Goal: Task Accomplishment & Management: Complete application form

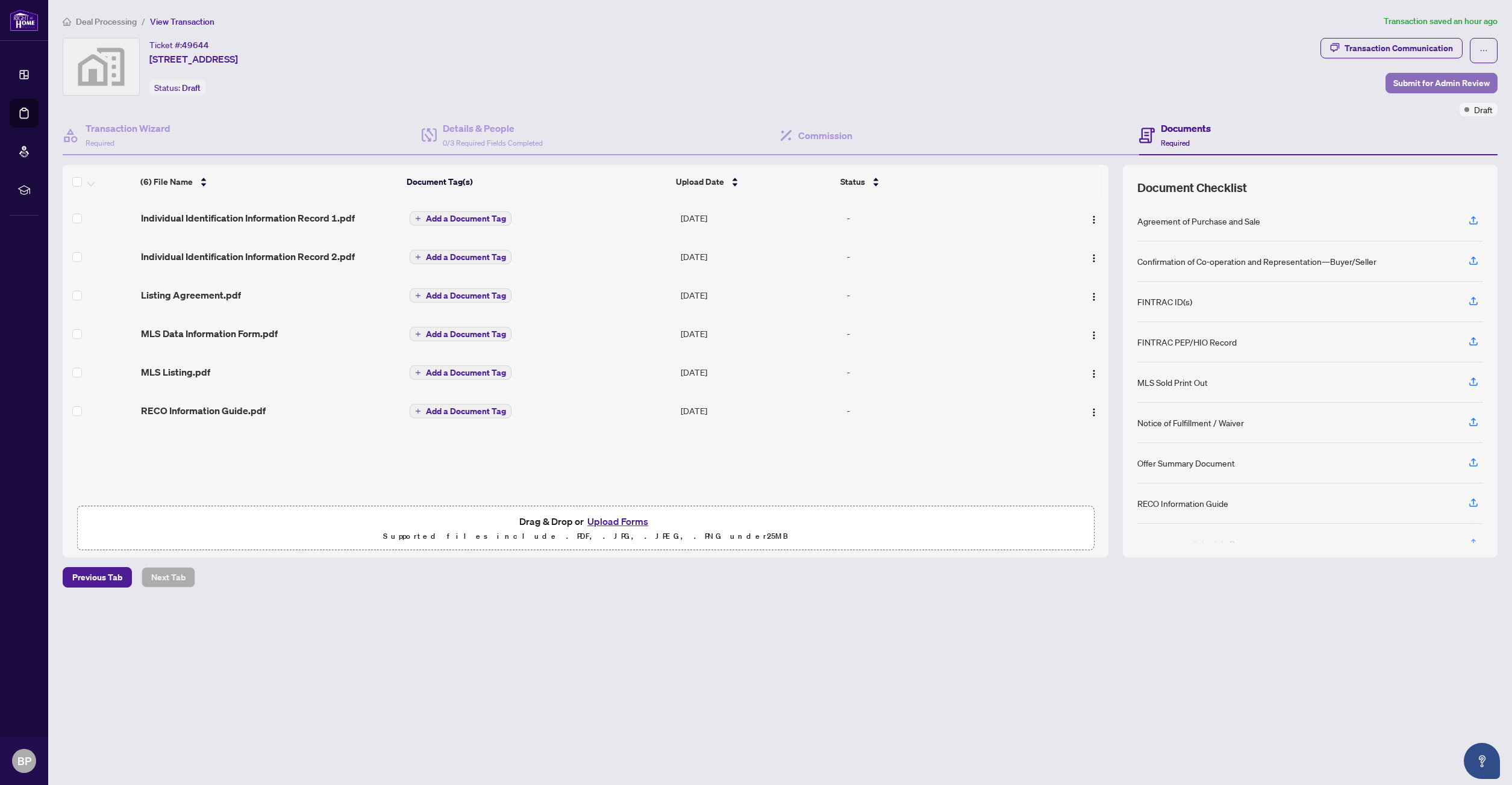
click at [1428, 87] on span "Submit for Admin Review" at bounding box center [1441, 83] width 97 height 19
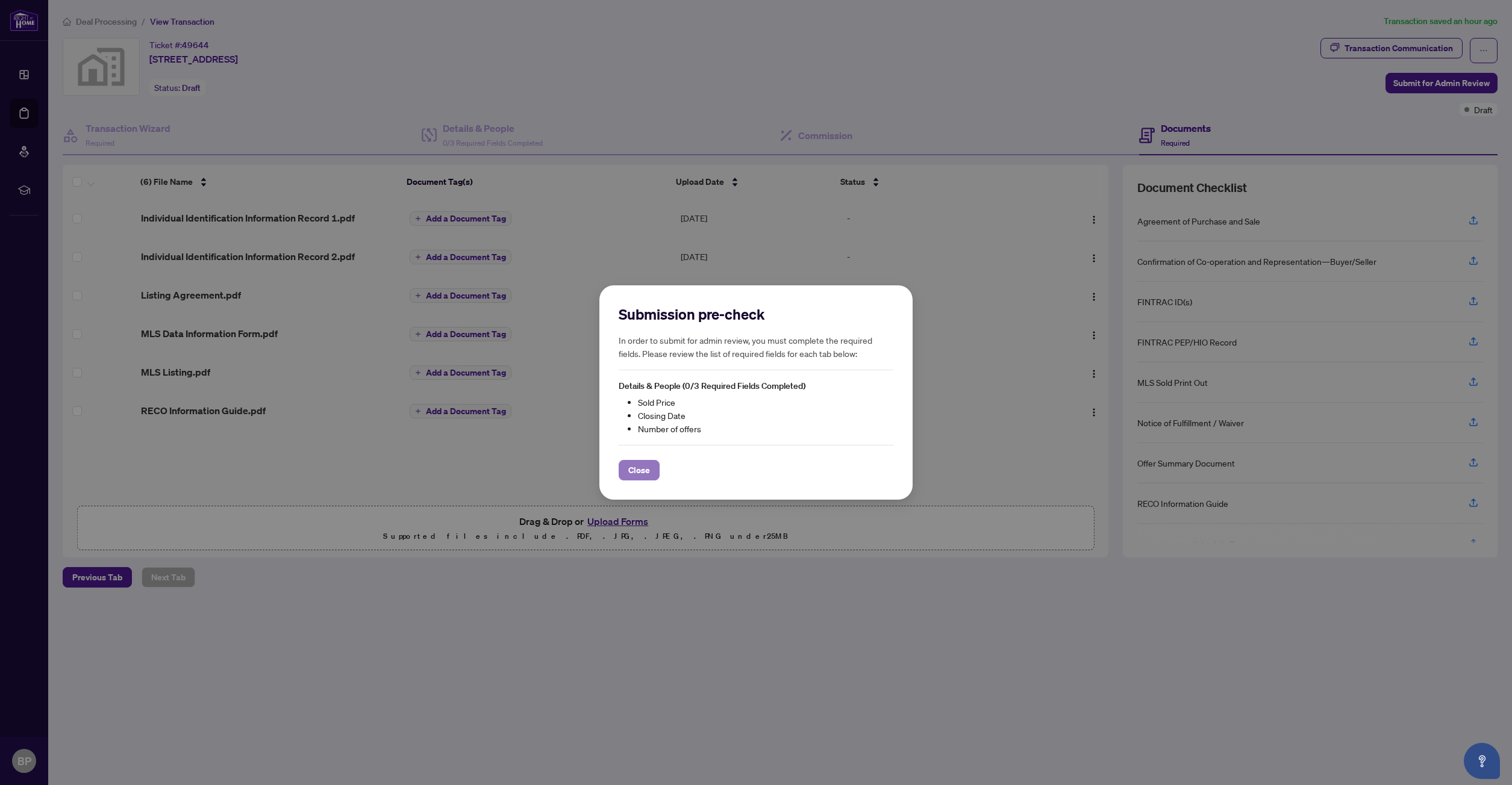
click at [647, 471] on button "Close" at bounding box center [639, 470] width 41 height 20
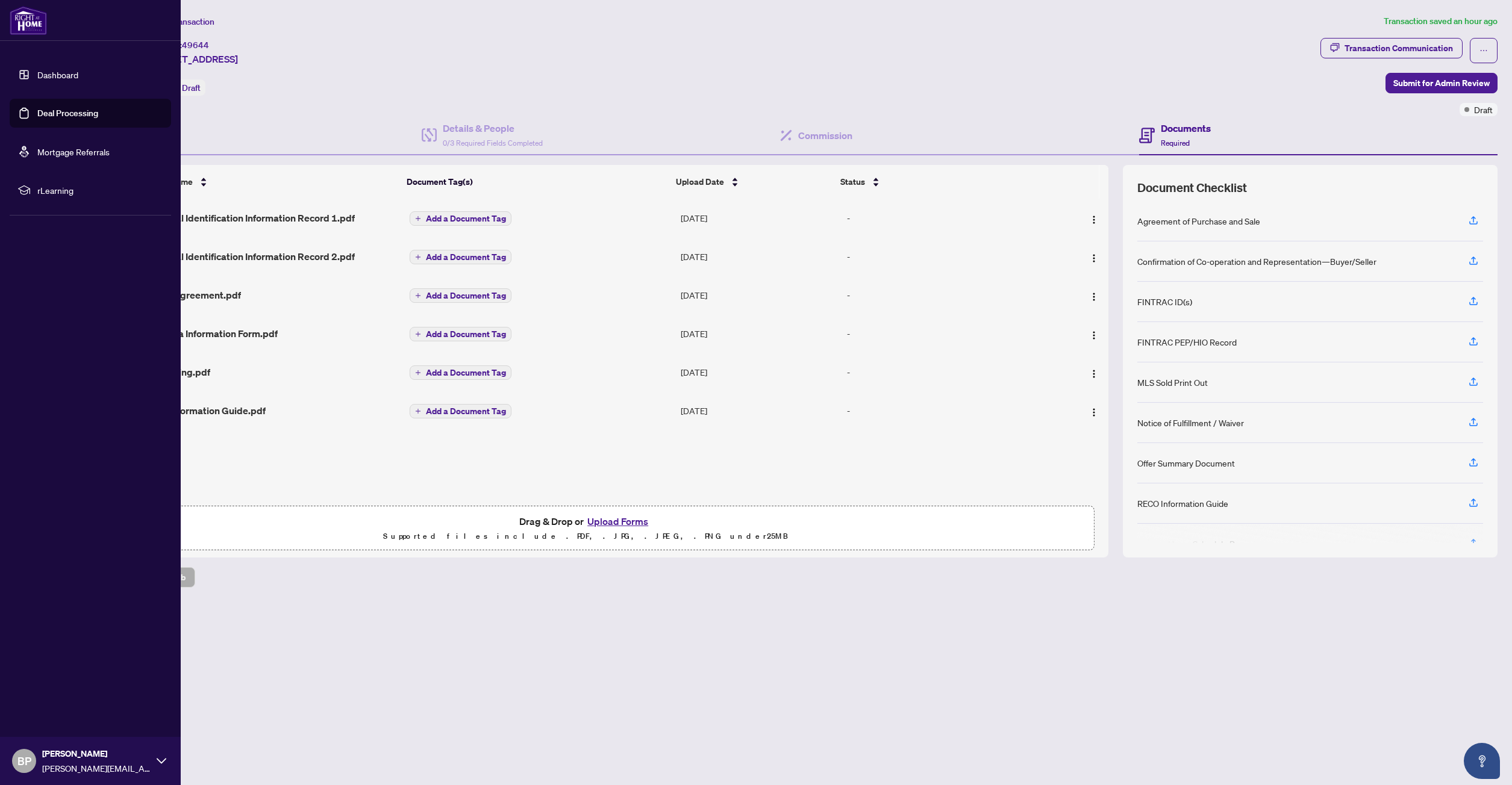
click at [51, 110] on link "Deal Processing" at bounding box center [68, 113] width 61 height 11
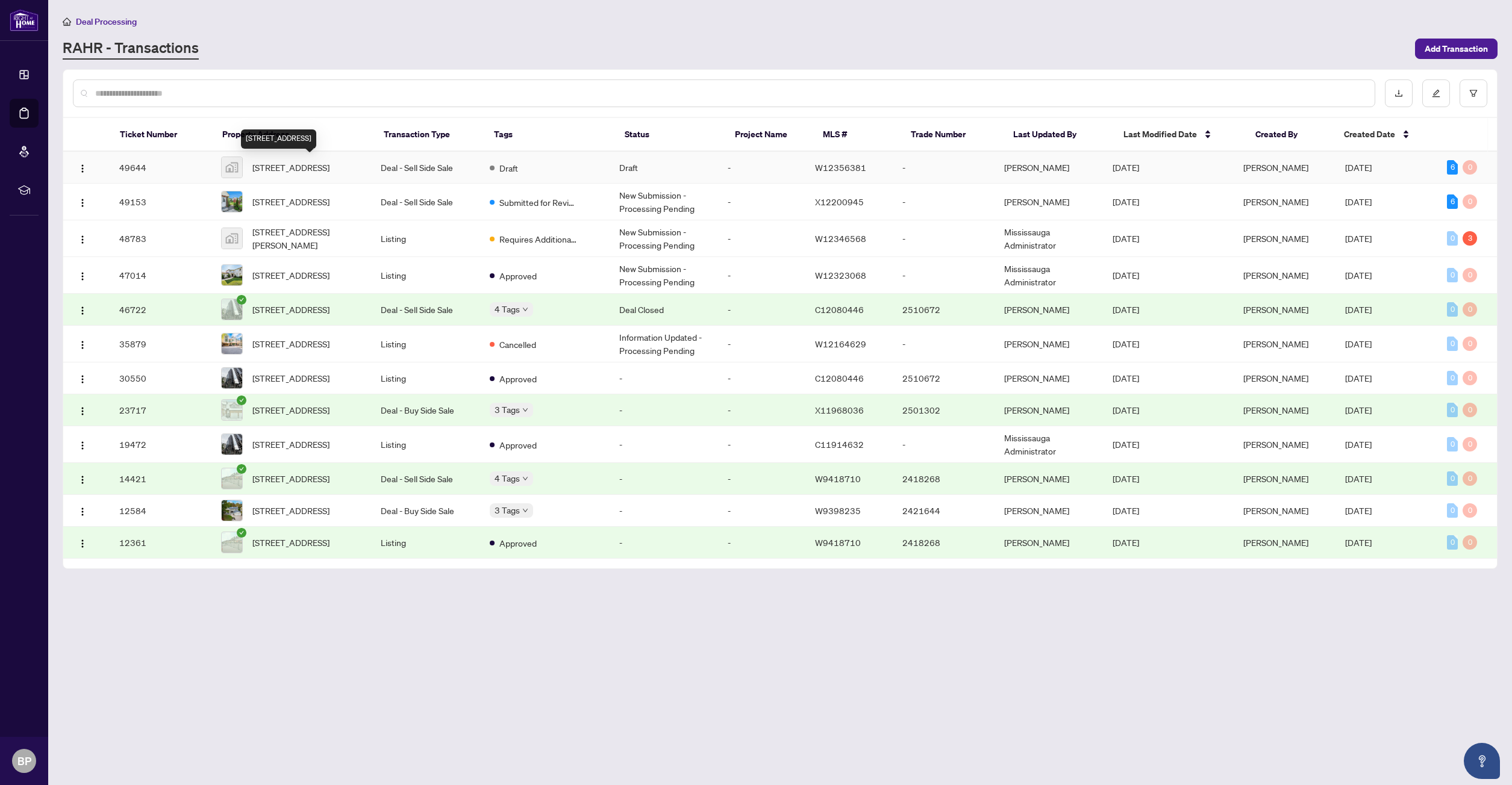
click at [309, 161] on span "[STREET_ADDRESS]" at bounding box center [291, 167] width 77 height 13
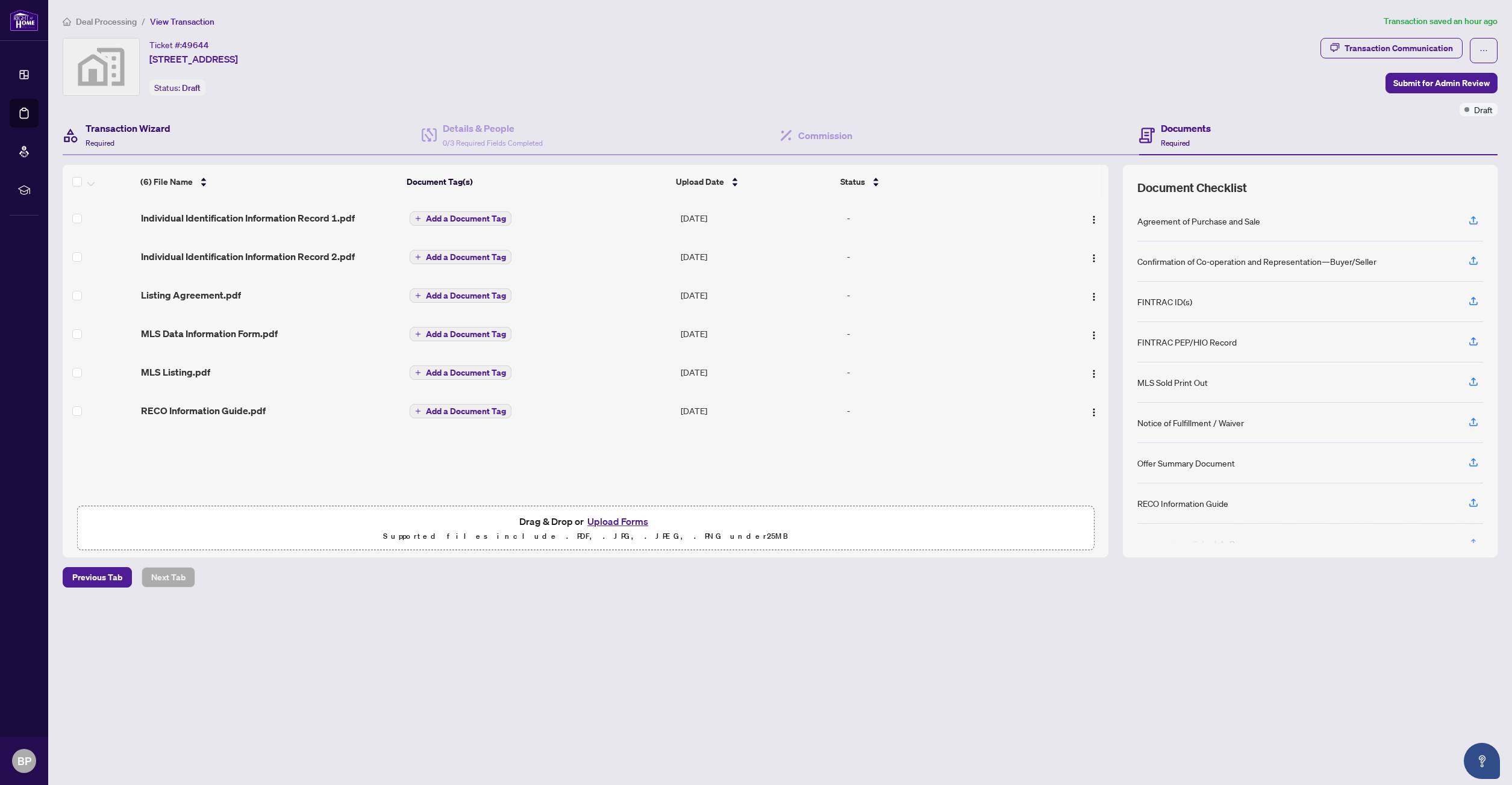
click at [142, 129] on h4 "Transaction Wizard" at bounding box center [128, 128] width 85 height 15
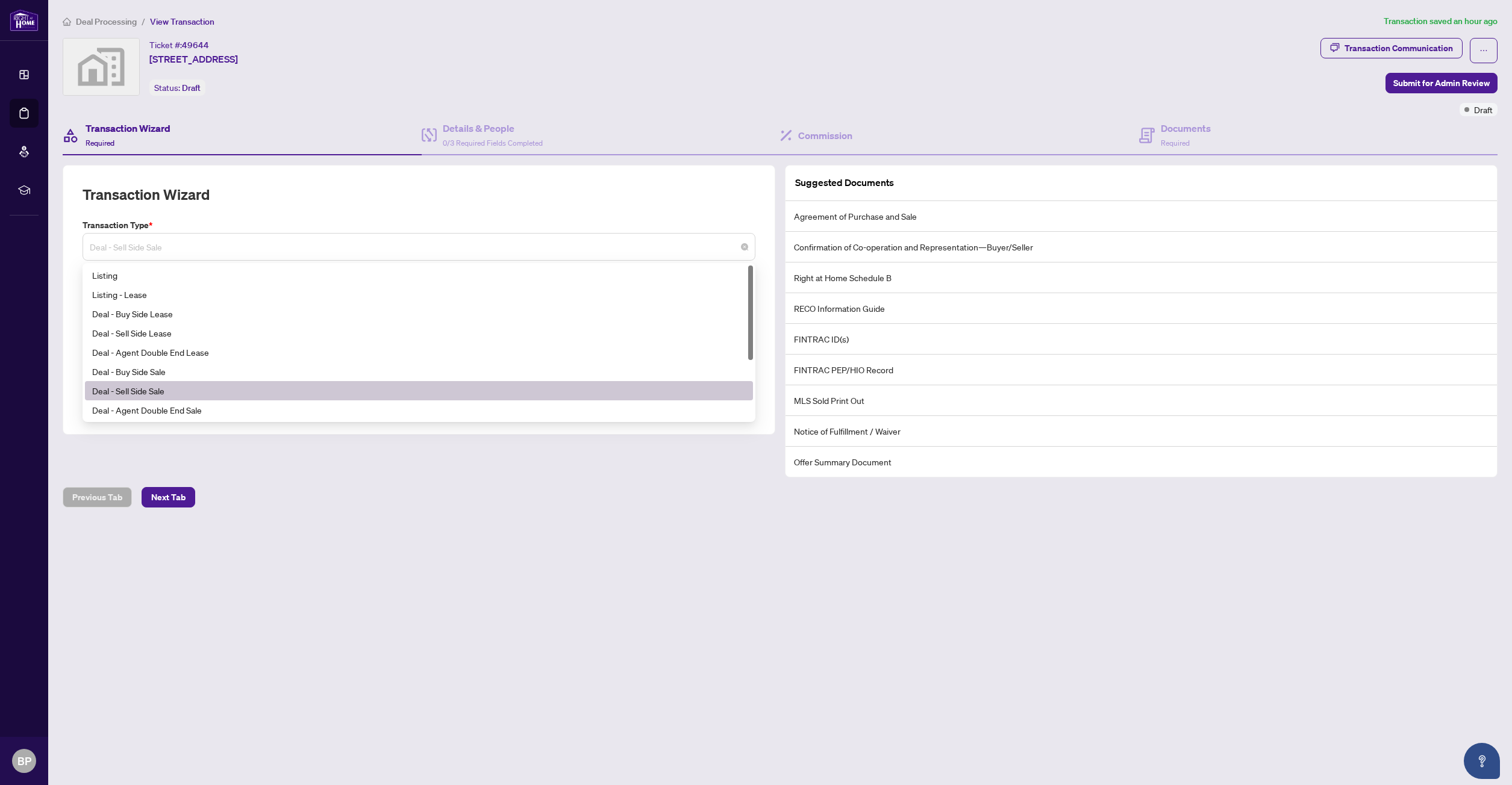
click at [134, 248] on span "Deal - Sell Side Sale" at bounding box center [418, 247] width 658 height 23
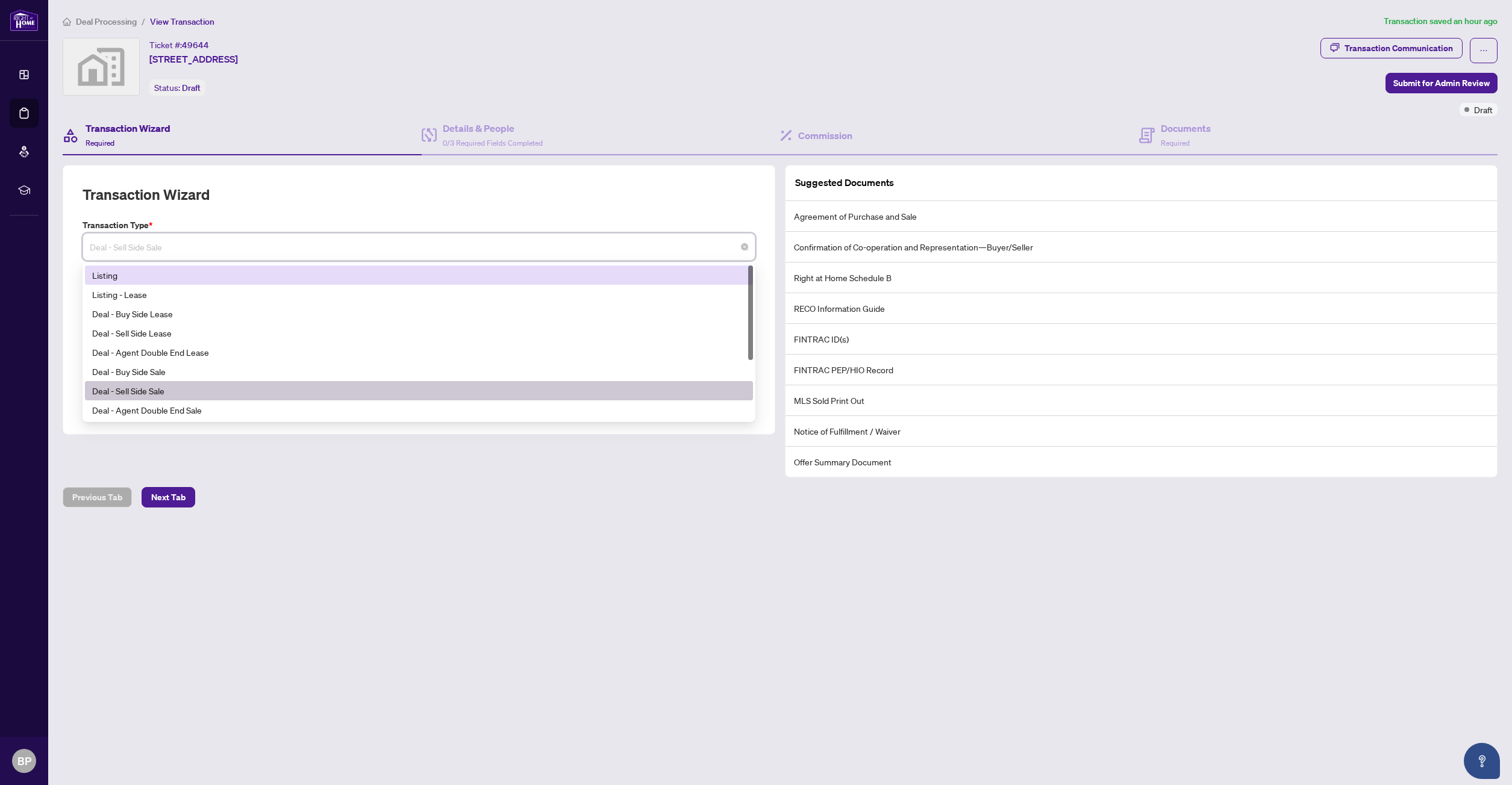
click at [121, 276] on div "Listing" at bounding box center [419, 275] width 654 height 13
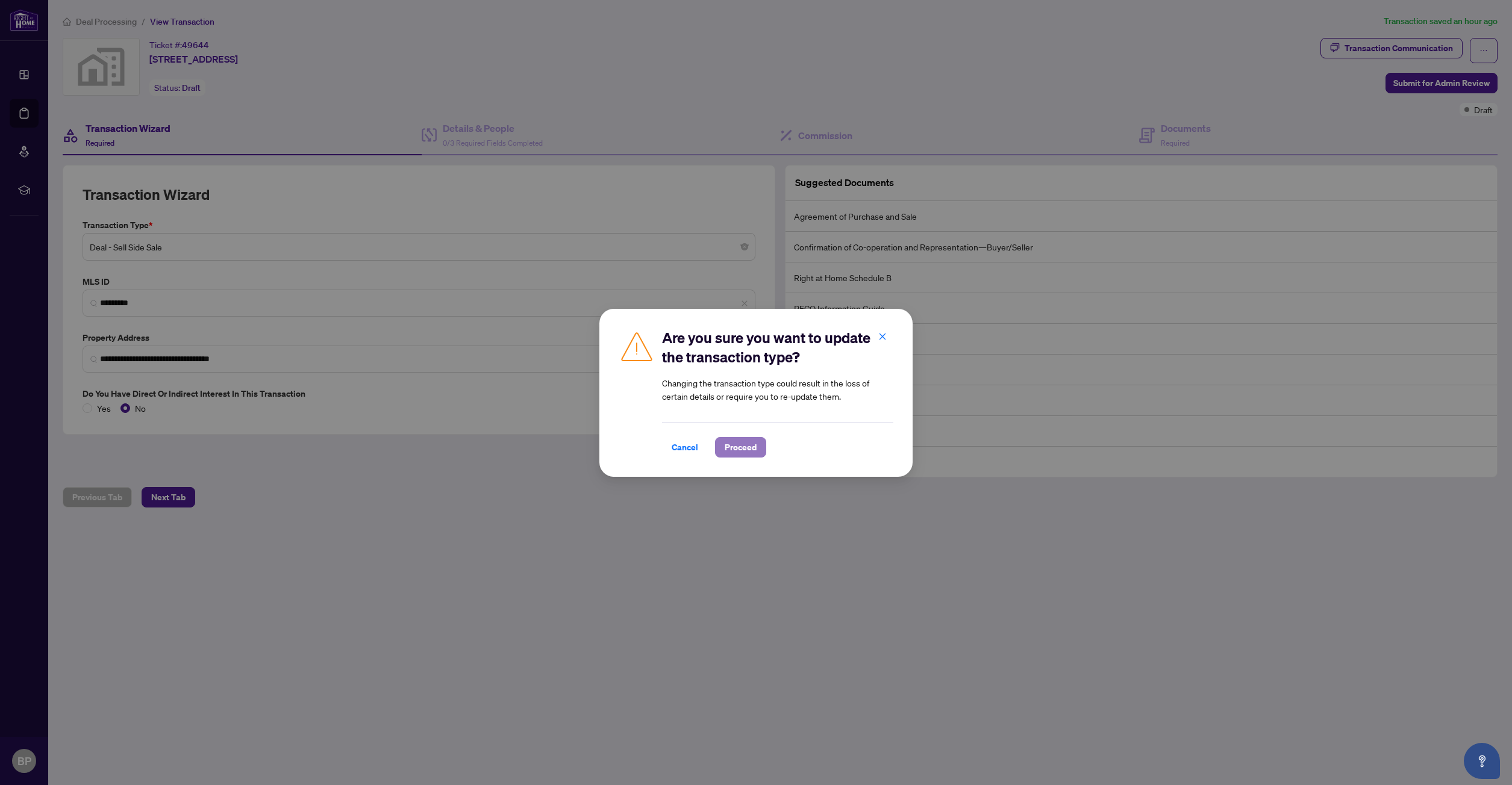
click at [739, 448] on span "Proceed" at bounding box center [740, 447] width 32 height 19
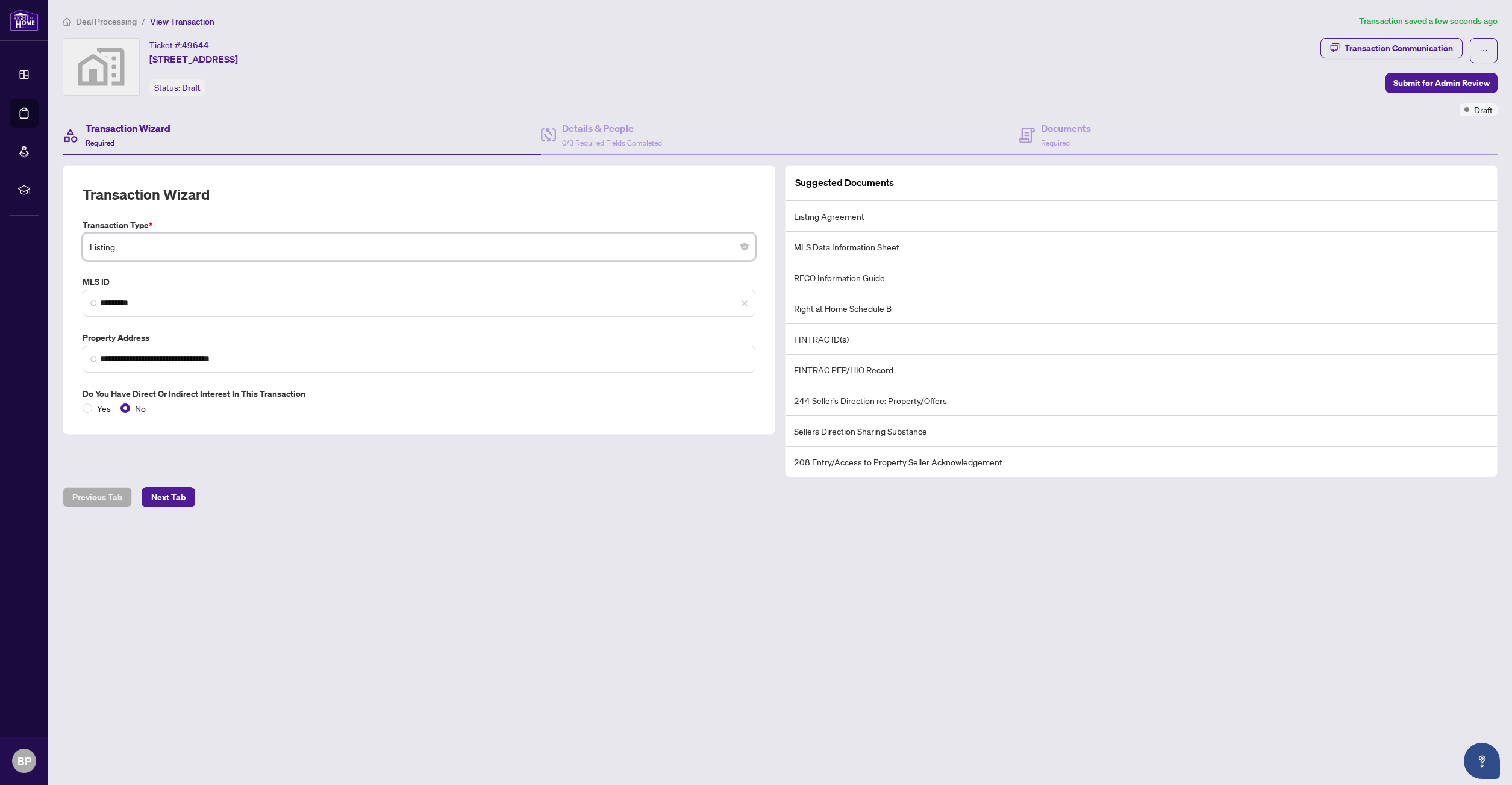
click at [434, 81] on div "Ticket #: 49644 [STREET_ADDRESS] Status: Draft" at bounding box center [689, 66] width 1253 height 58
click at [569, 138] on span "0/3 Required Fields Completed" at bounding box center [611, 143] width 100 height 9
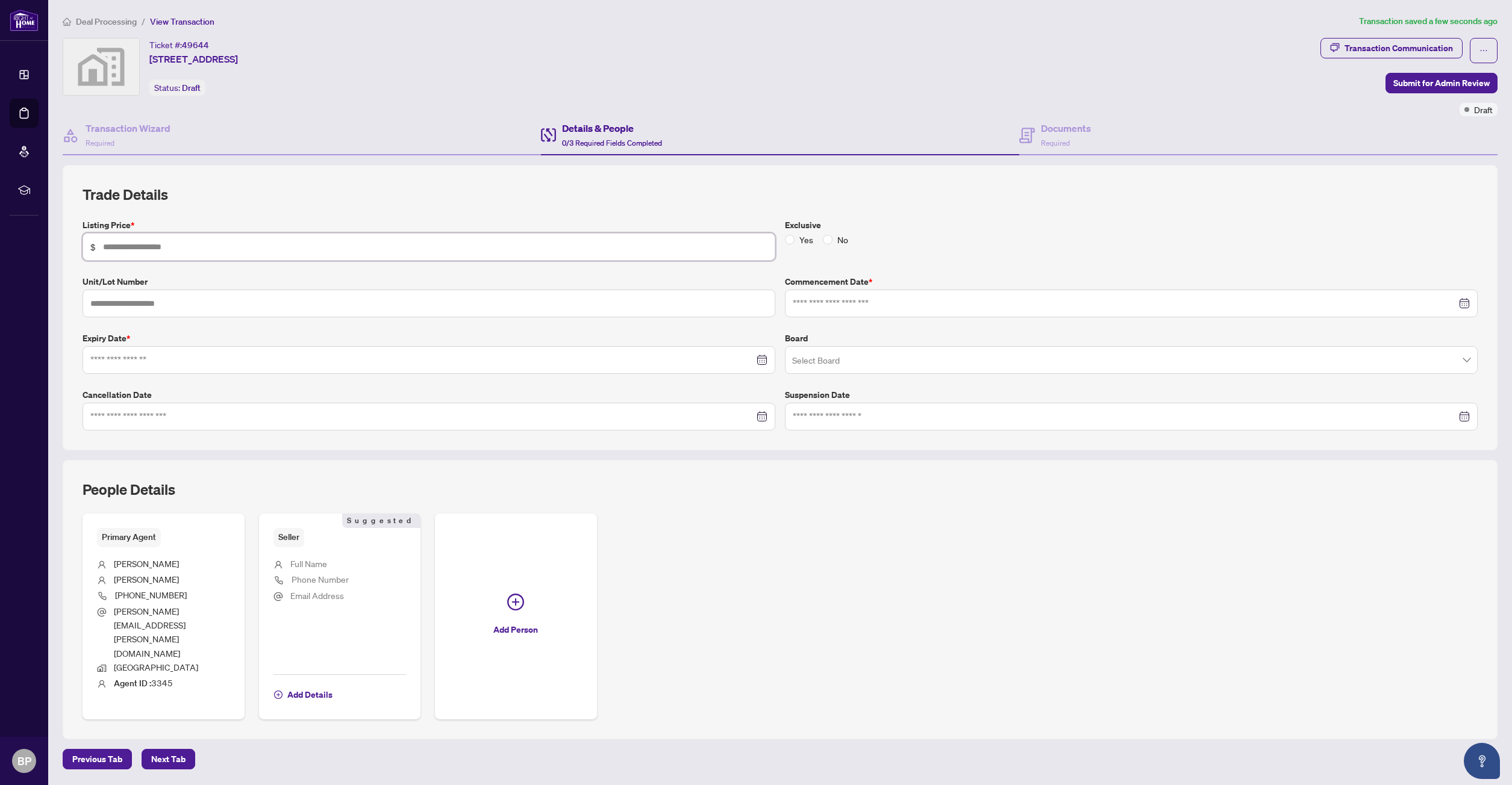
click at [203, 248] on input "text" at bounding box center [435, 247] width 664 height 13
type input "*********"
click at [145, 361] on input at bounding box center [422, 360] width 664 height 13
click at [234, 389] on button "Next month (PageDown)" at bounding box center [230, 388] width 13 height 24
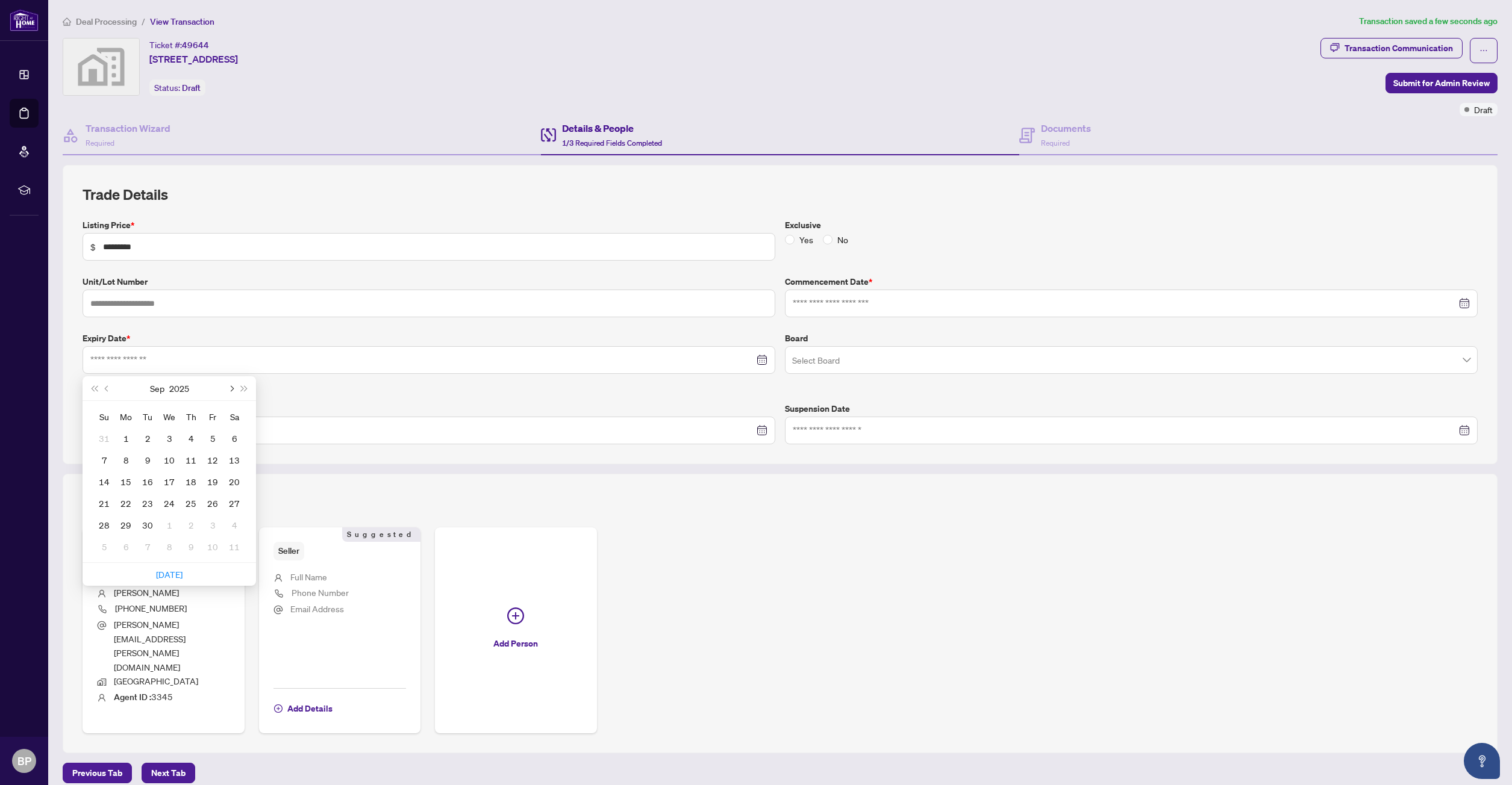
click at [234, 389] on button "Next month (PageDown)" at bounding box center [230, 388] width 13 height 24
type input "**********"
click at [208, 501] on div "21" at bounding box center [213, 503] width 15 height 15
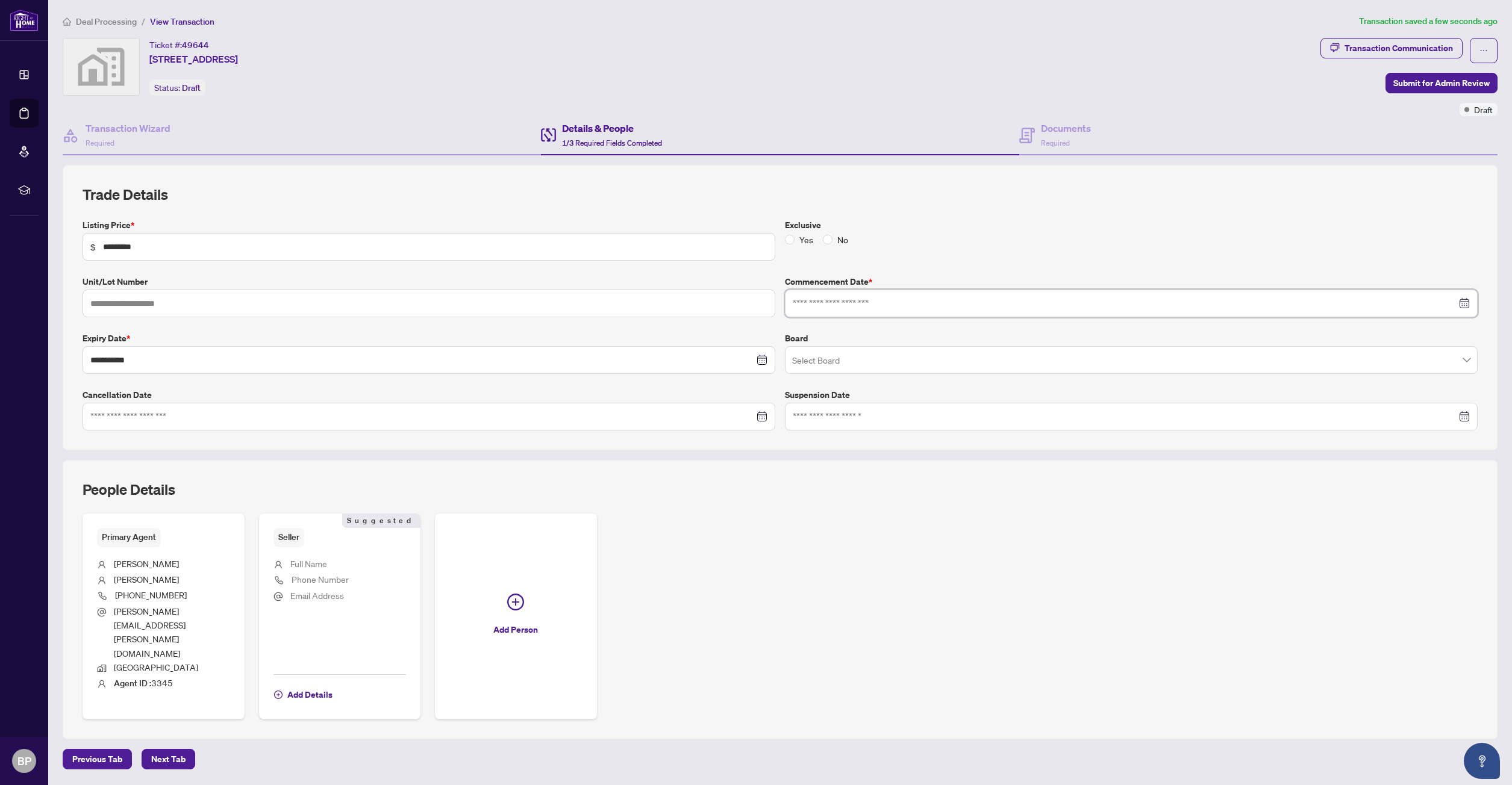
click at [832, 304] on input at bounding box center [1124, 303] width 664 height 13
type input "**********"
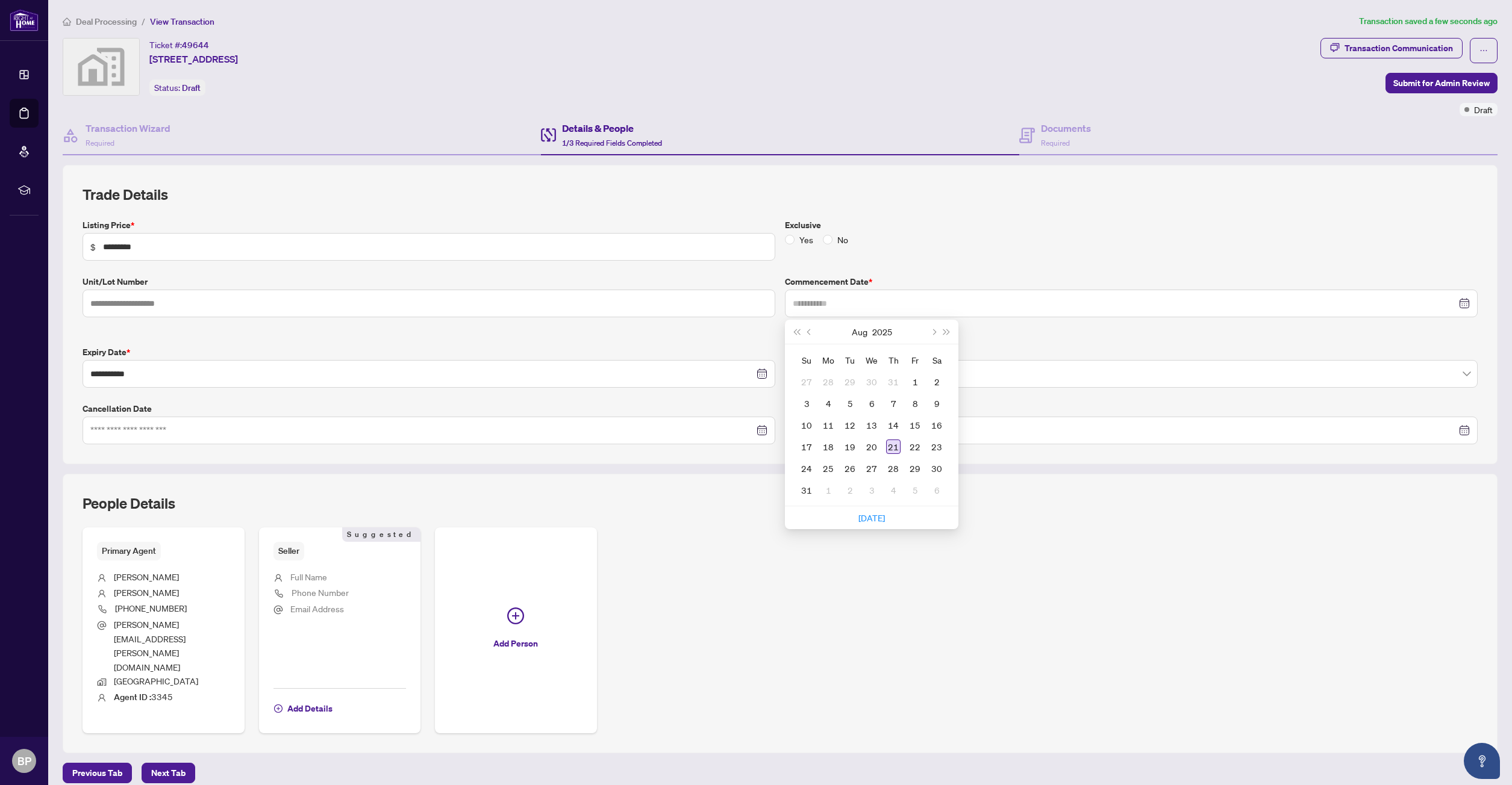
click at [895, 445] on div "21" at bounding box center [893, 446] width 15 height 15
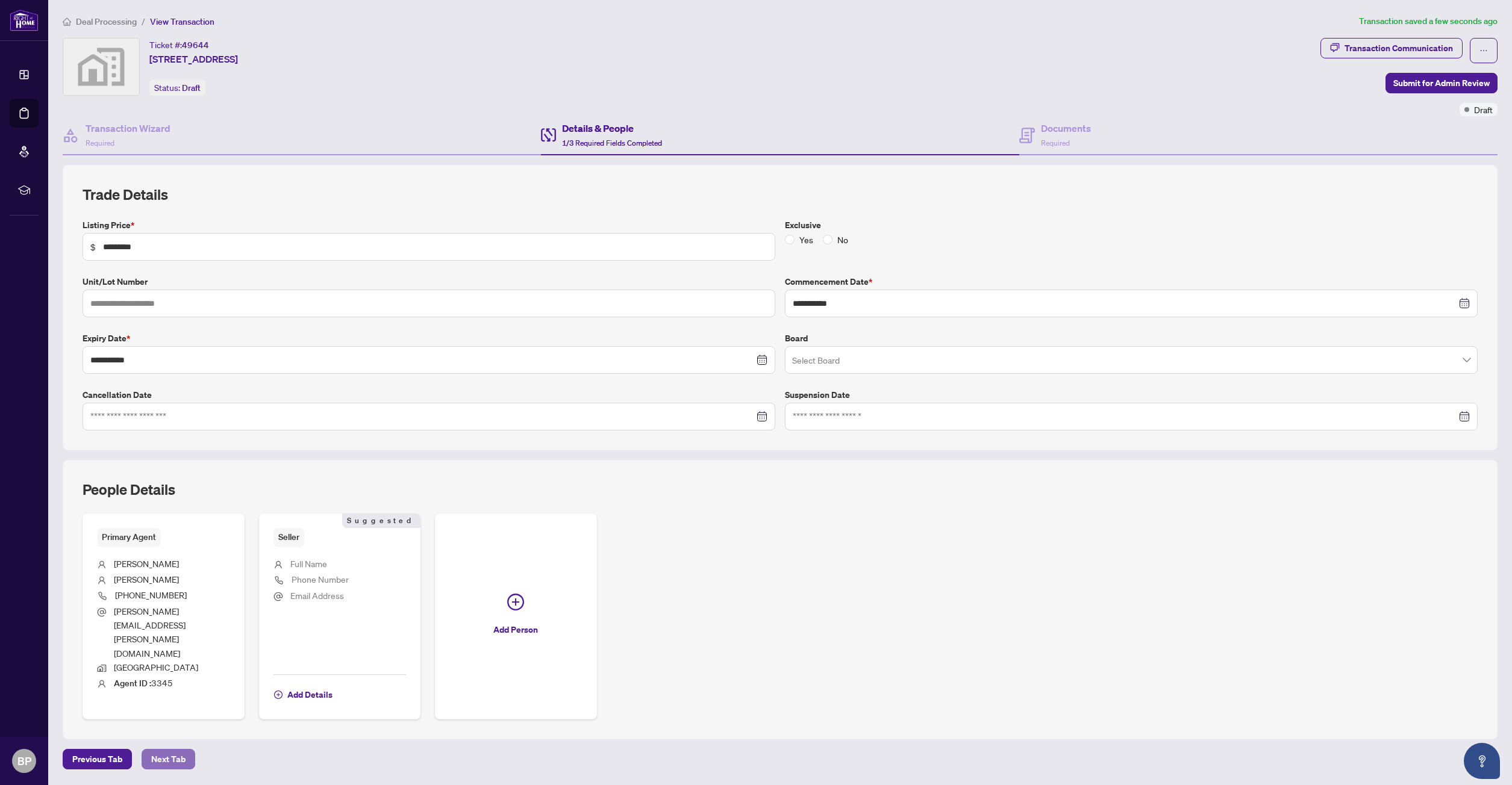
click at [162, 749] on span "Next Tab" at bounding box center [168, 758] width 34 height 19
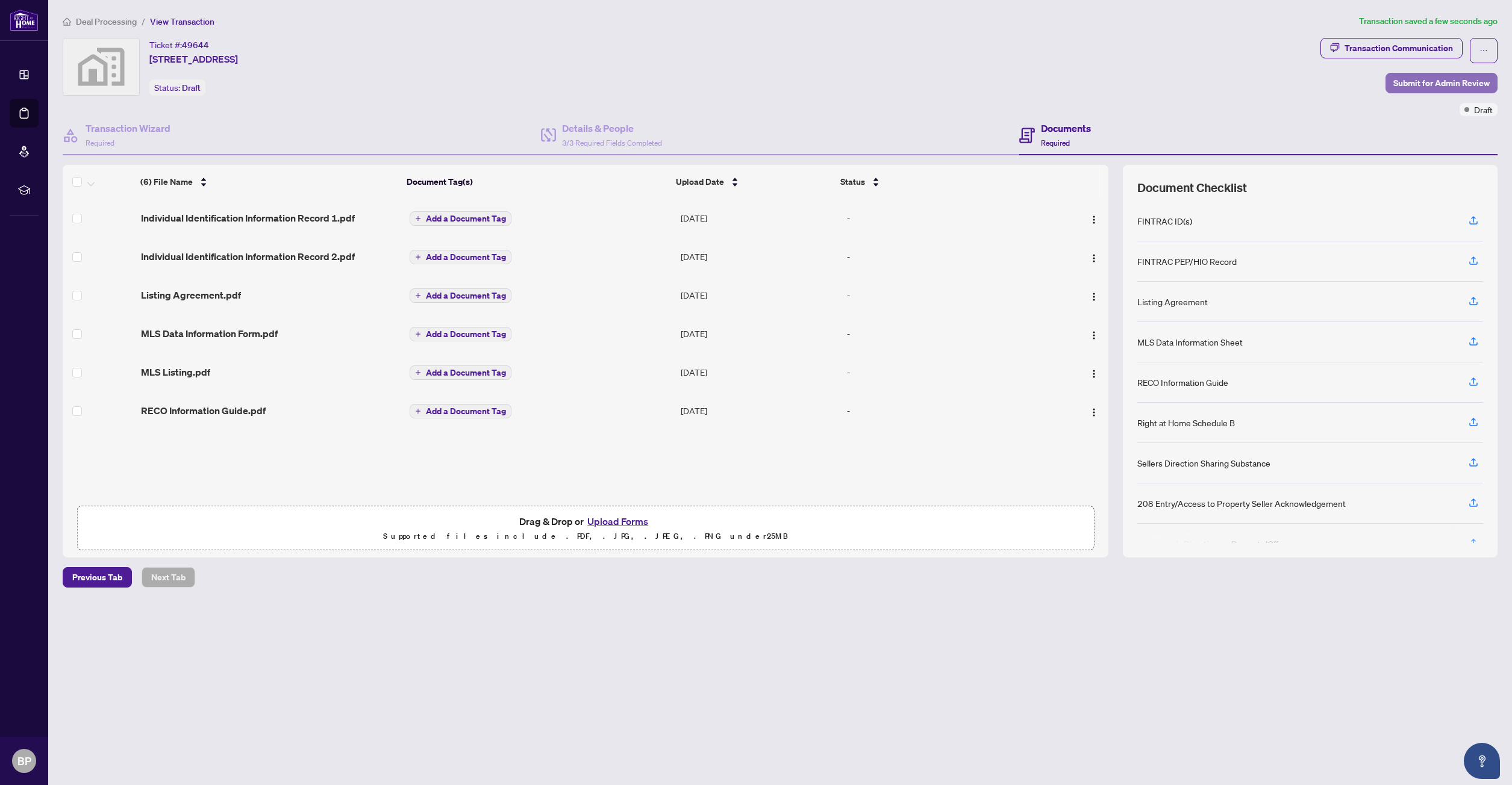
click at [1443, 85] on span "Submit for Admin Review" at bounding box center [1441, 83] width 97 height 19
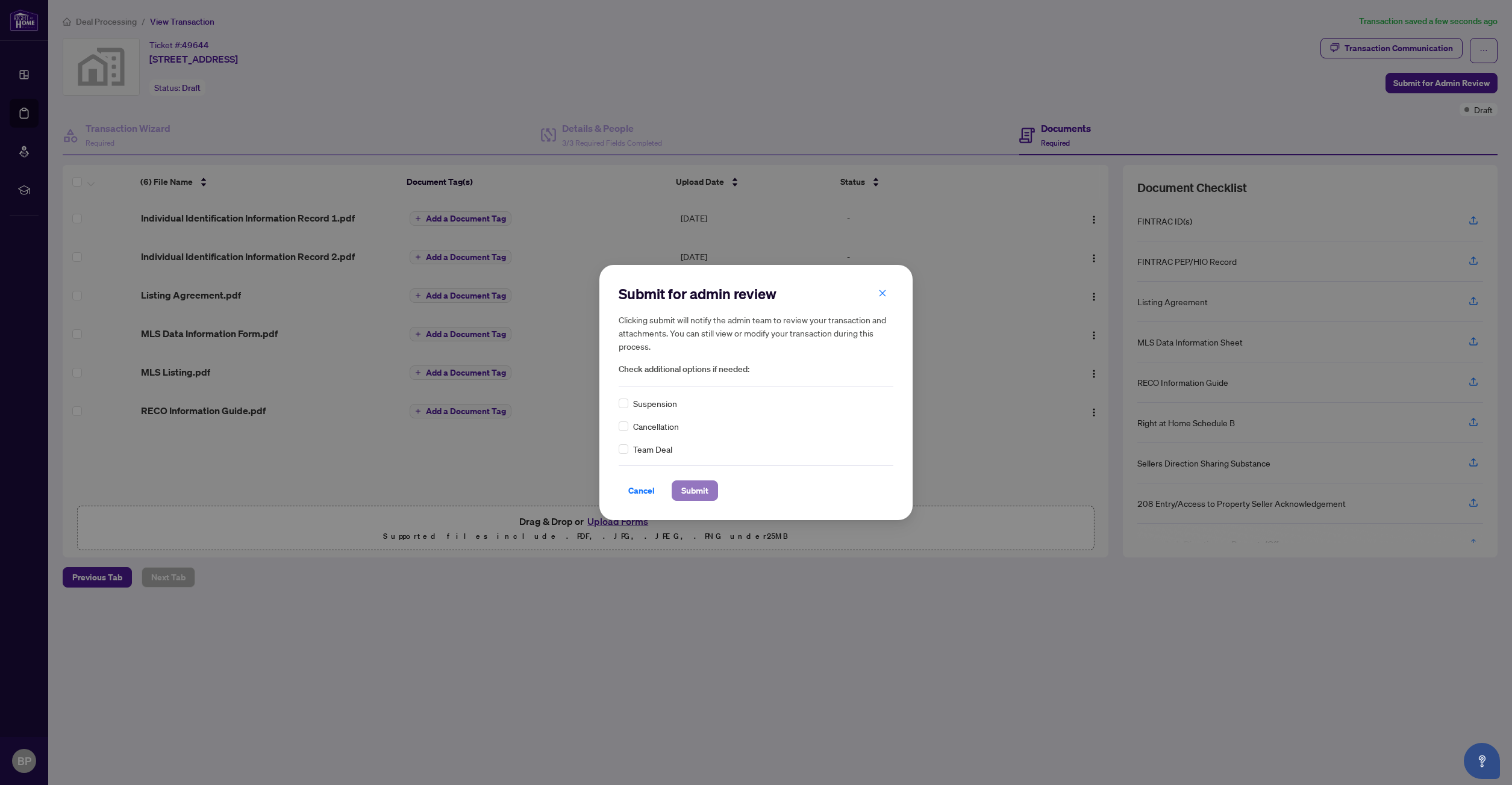
click at [693, 488] on span "Submit" at bounding box center [694, 491] width 27 height 19
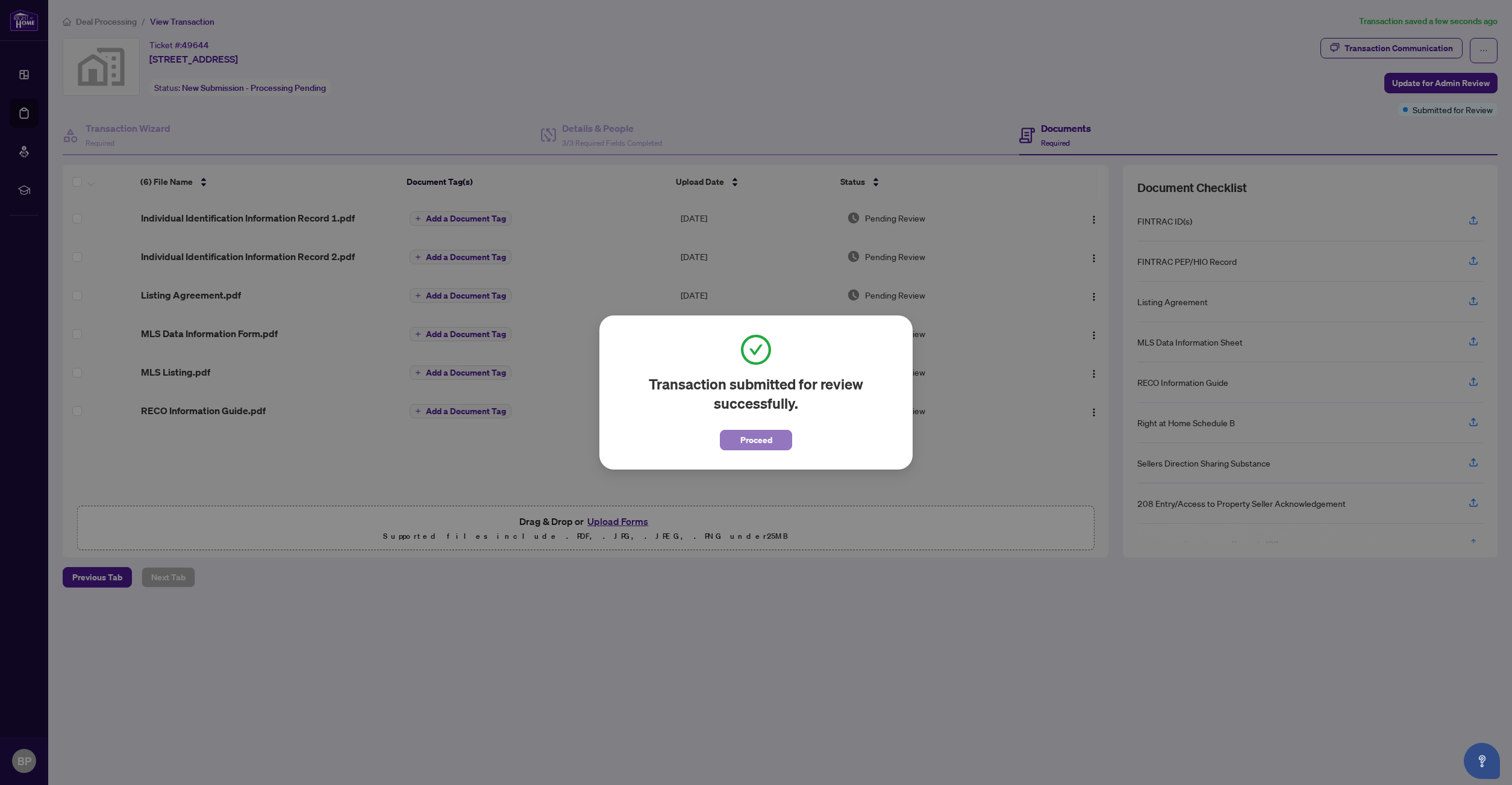
click at [750, 440] on span "Proceed" at bounding box center [756, 440] width 32 height 19
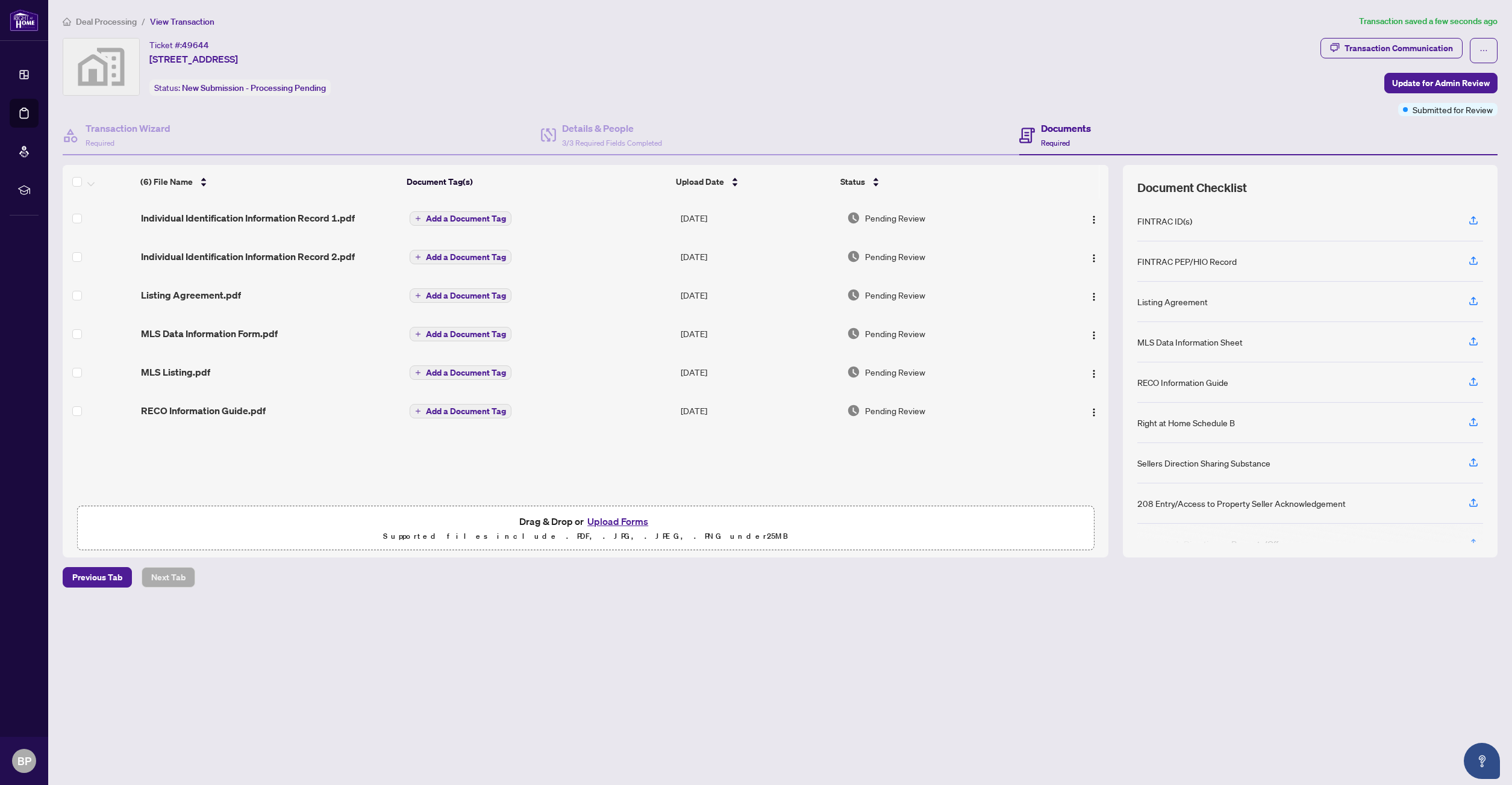
click at [813, 48] on div "Ticket #: 49644 [STREET_ADDRESS] Status: New Submission - Processing Pending" at bounding box center [689, 66] width 1253 height 58
